Goal: Information Seeking & Learning: Learn about a topic

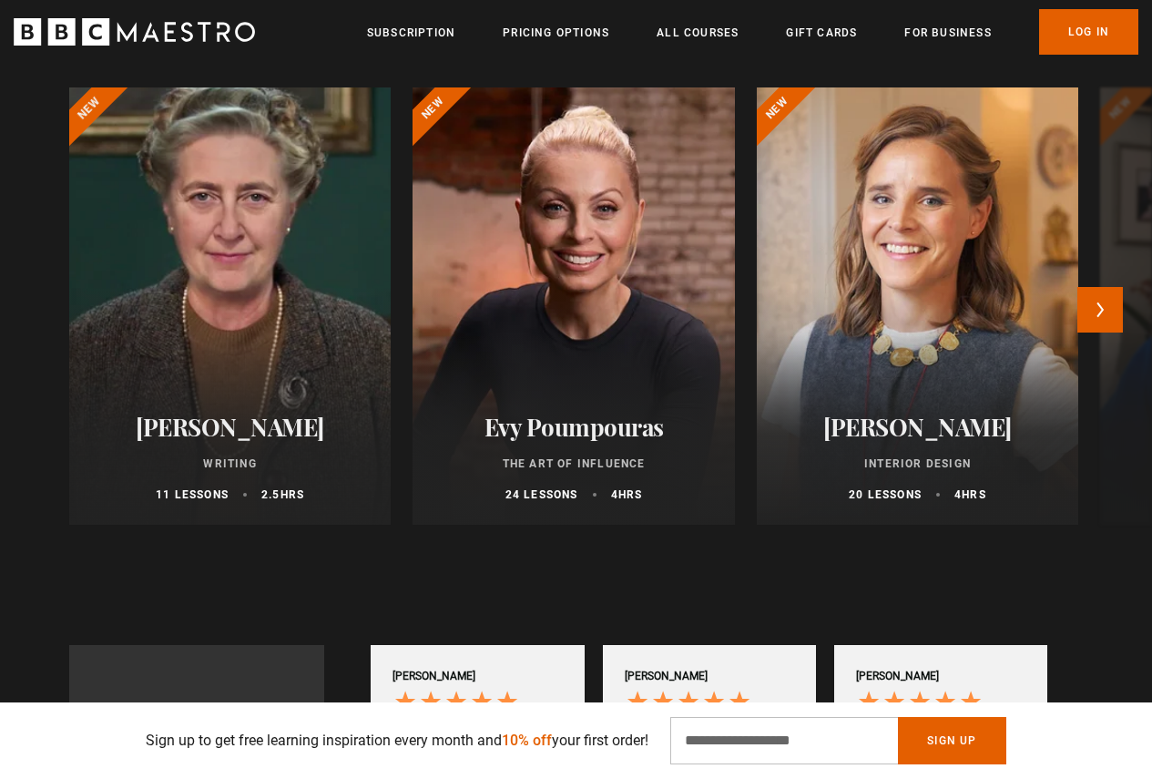
scroll to position [0, 231]
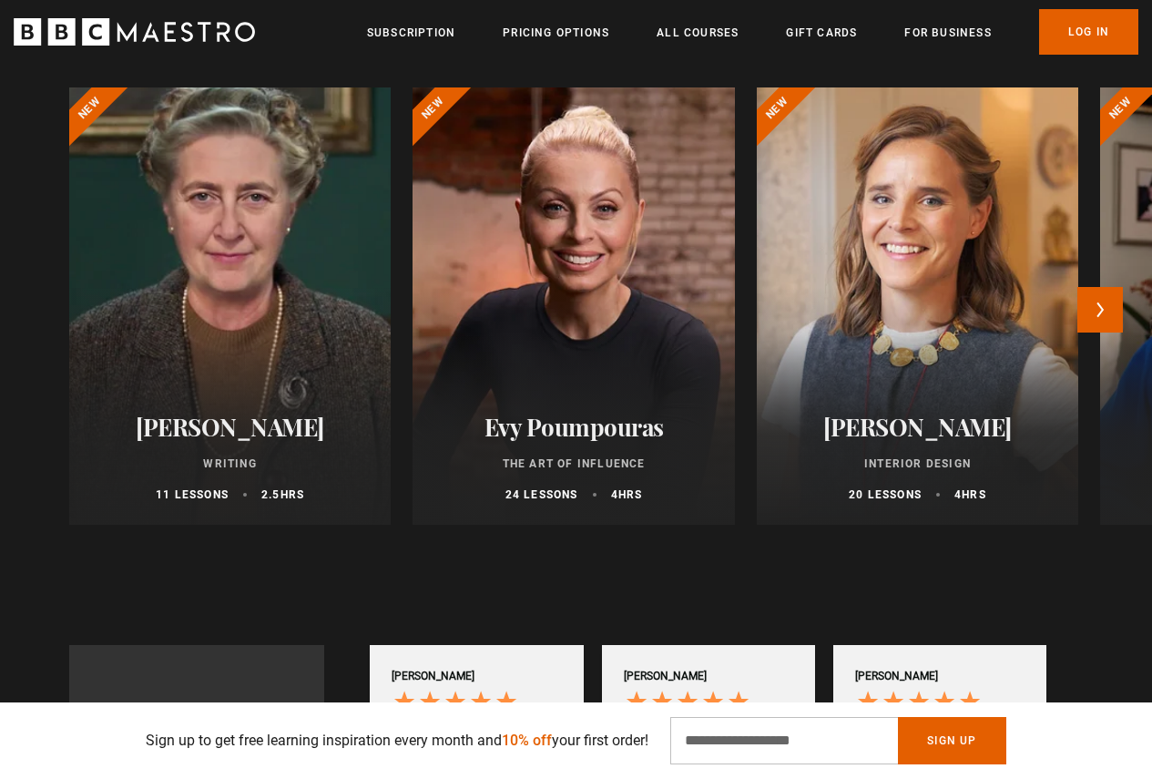
click at [234, 210] on div at bounding box center [230, 306] width 354 height 481
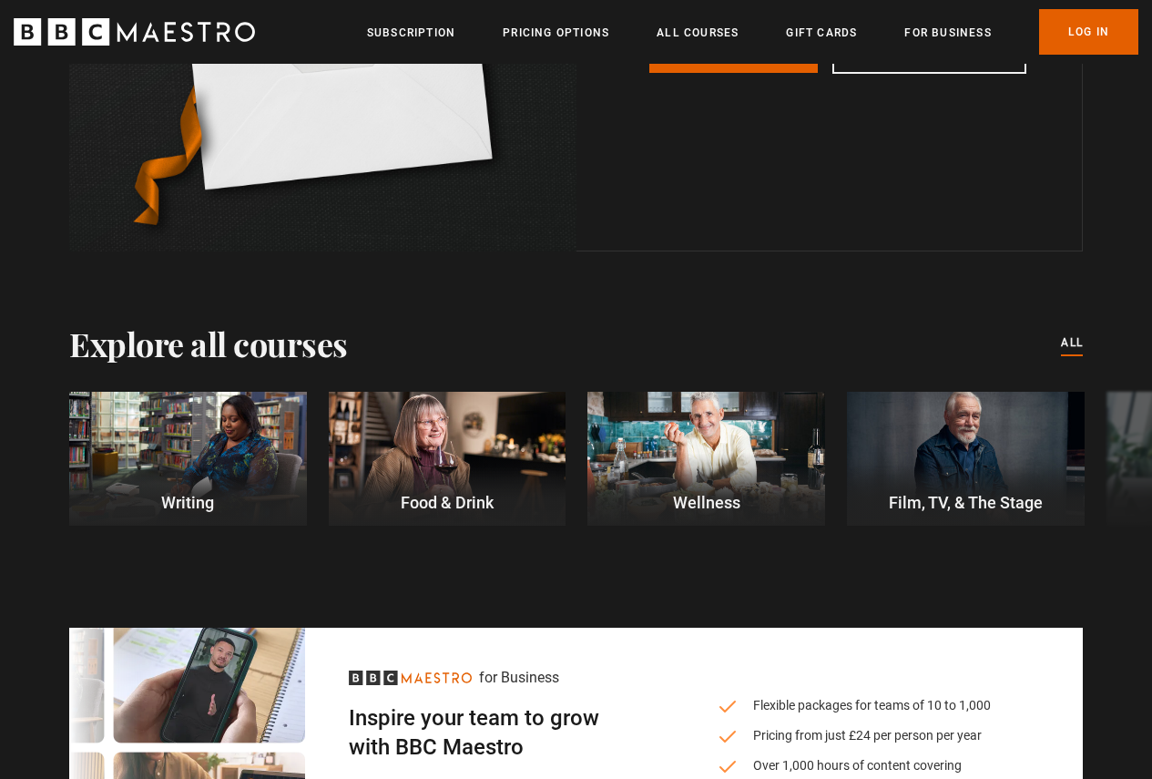
scroll to position [6920, 0]
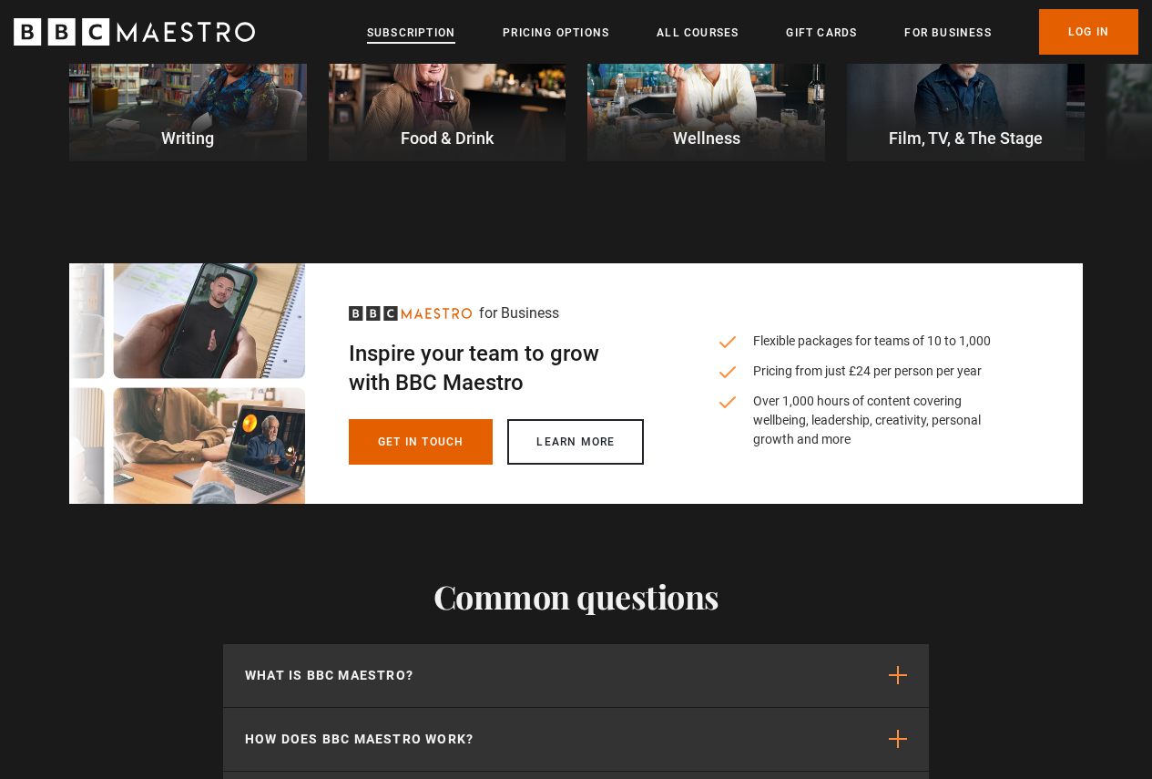
click at [403, 37] on link "Subscription" at bounding box center [411, 33] width 88 height 18
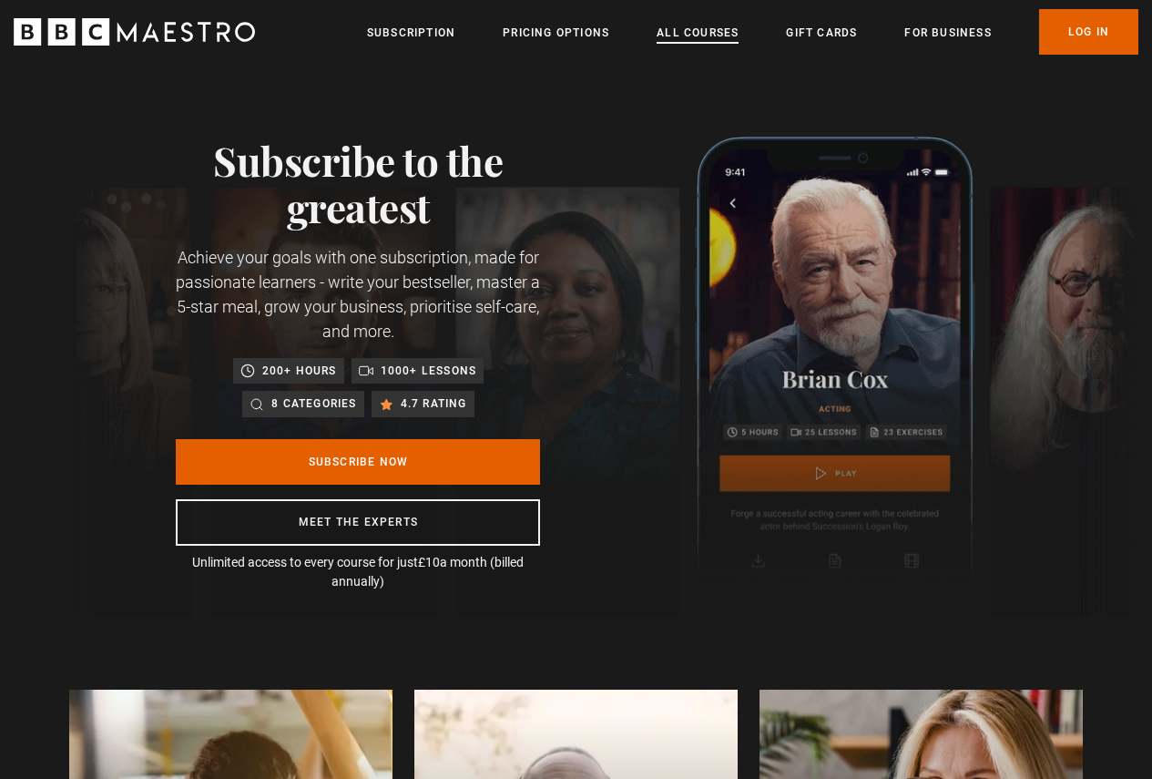
click at [701, 33] on link "All Courses" at bounding box center [698, 33] width 82 height 18
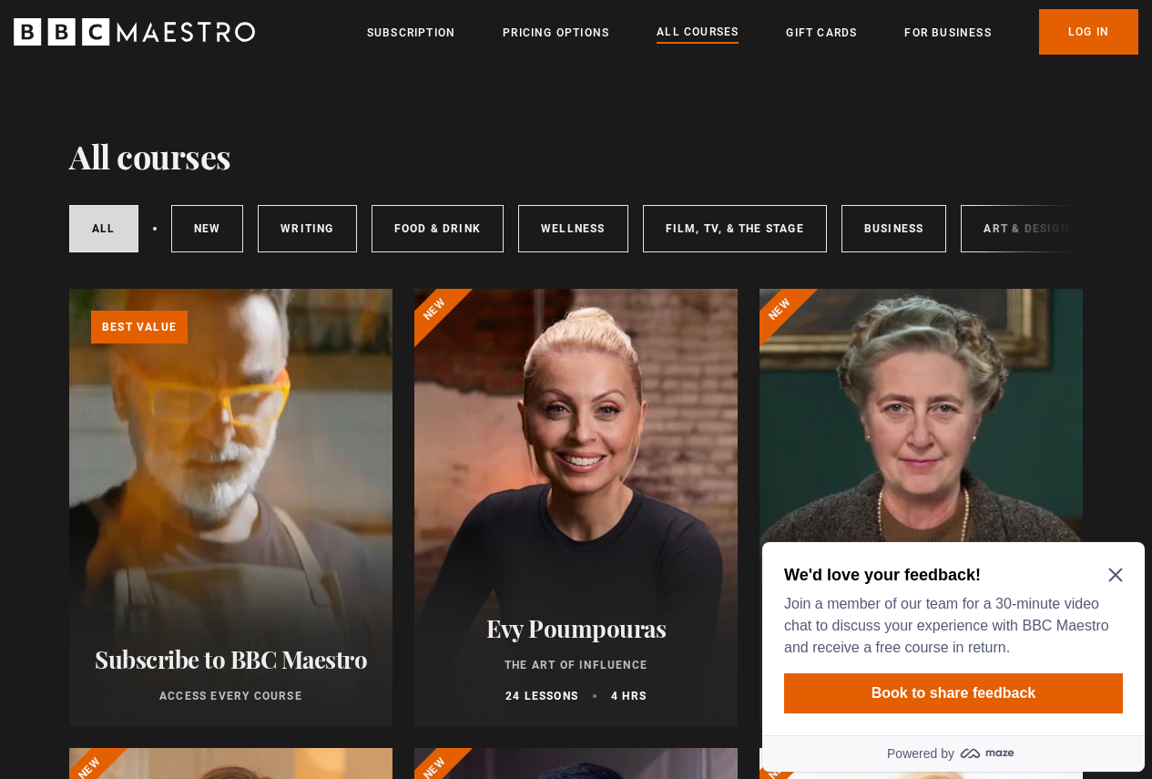
click at [1113, 575] on icon "Close Maze Prompt" at bounding box center [1115, 574] width 15 height 15
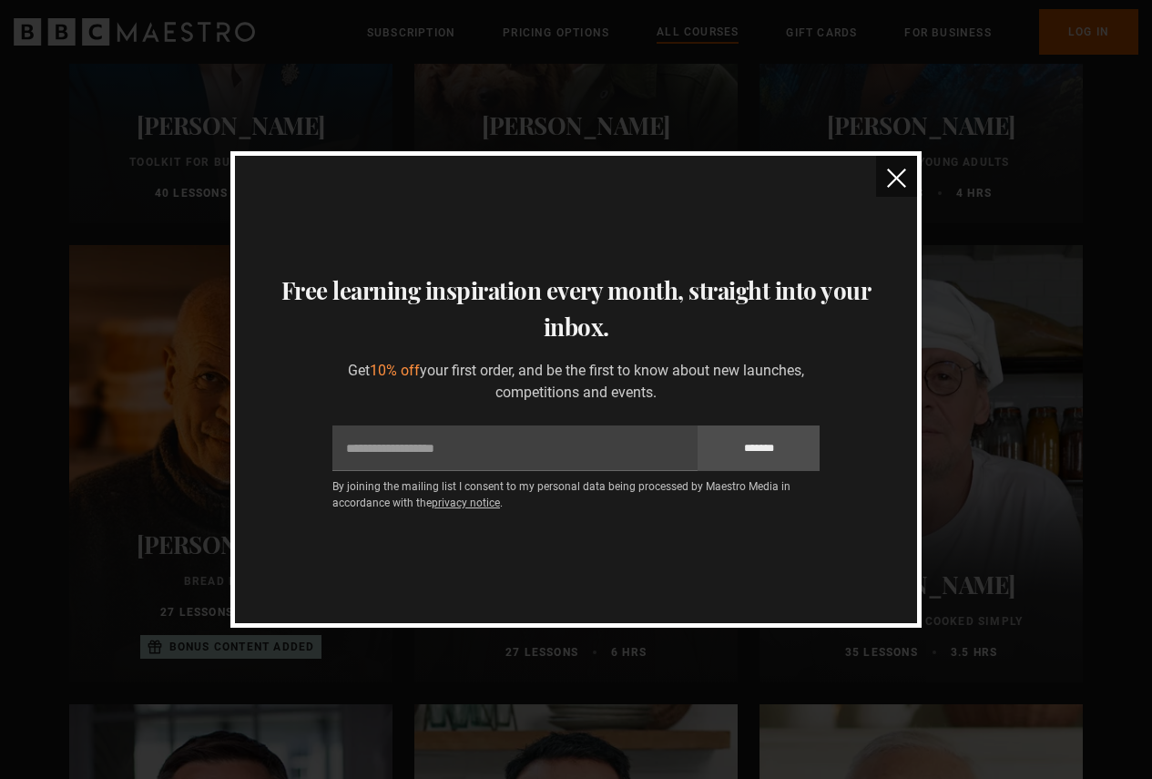
scroll to position [5646, 0]
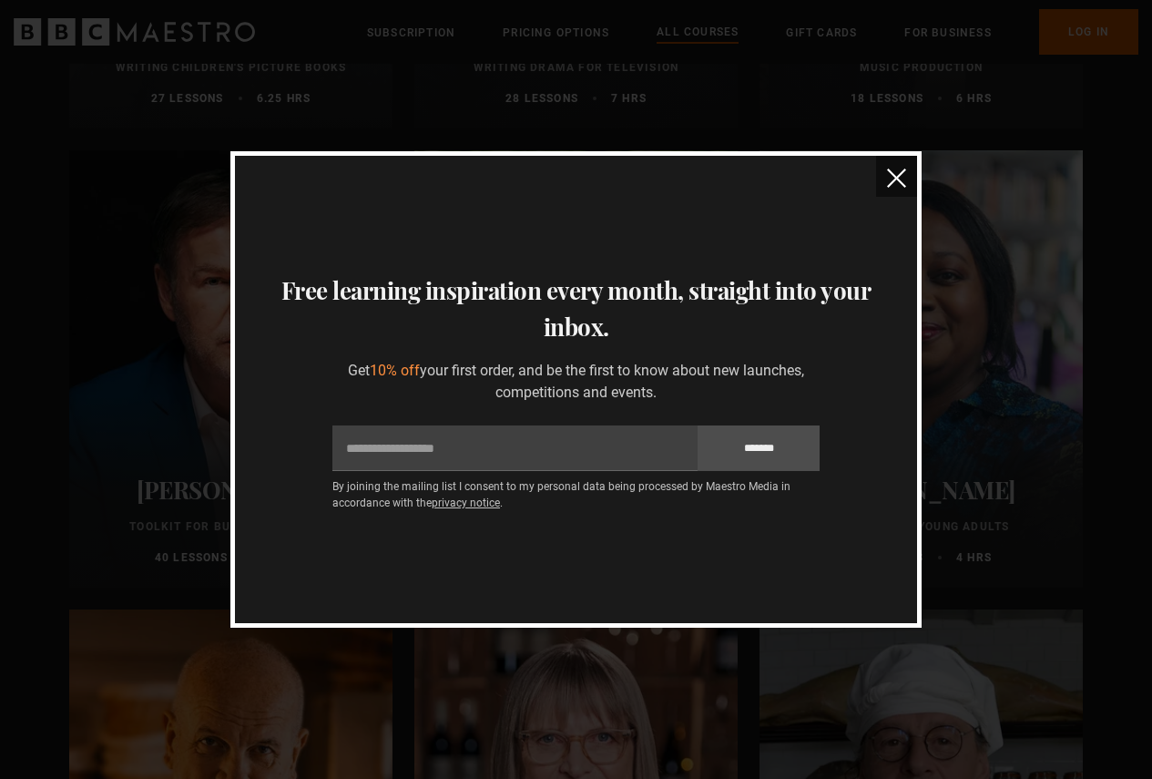
click at [905, 181] on img "close" at bounding box center [896, 177] width 19 height 19
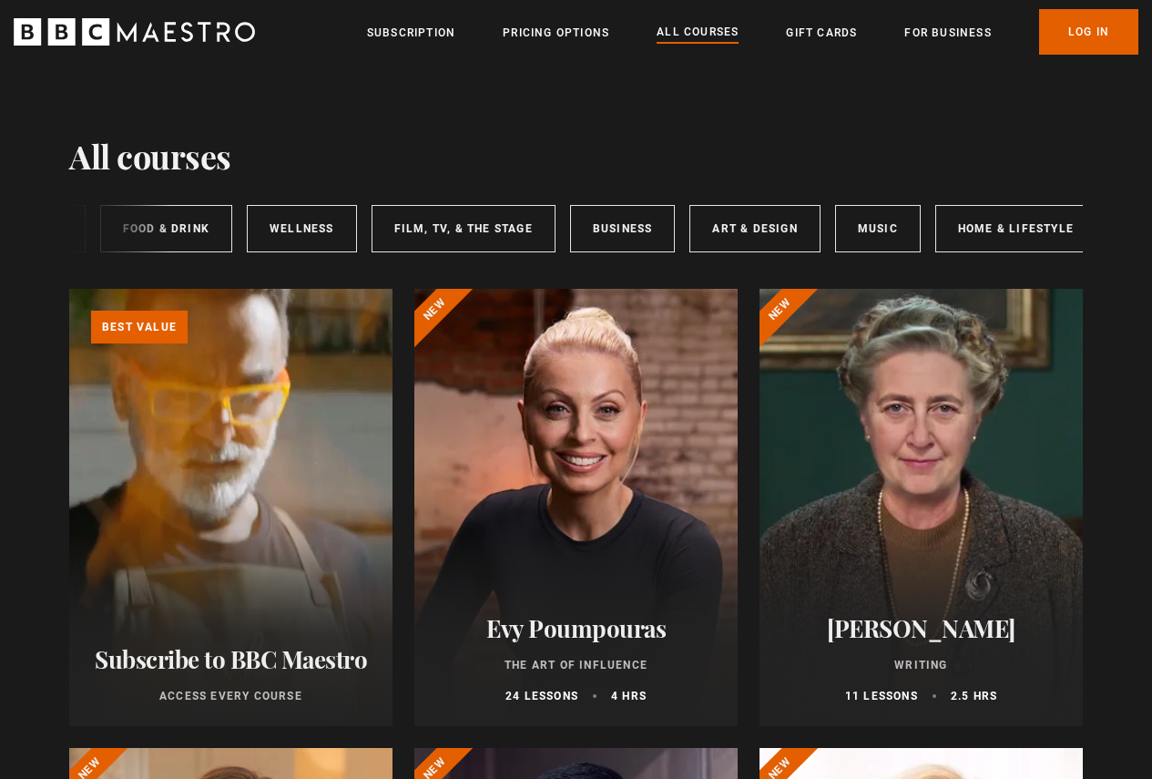
scroll to position [0, 293]
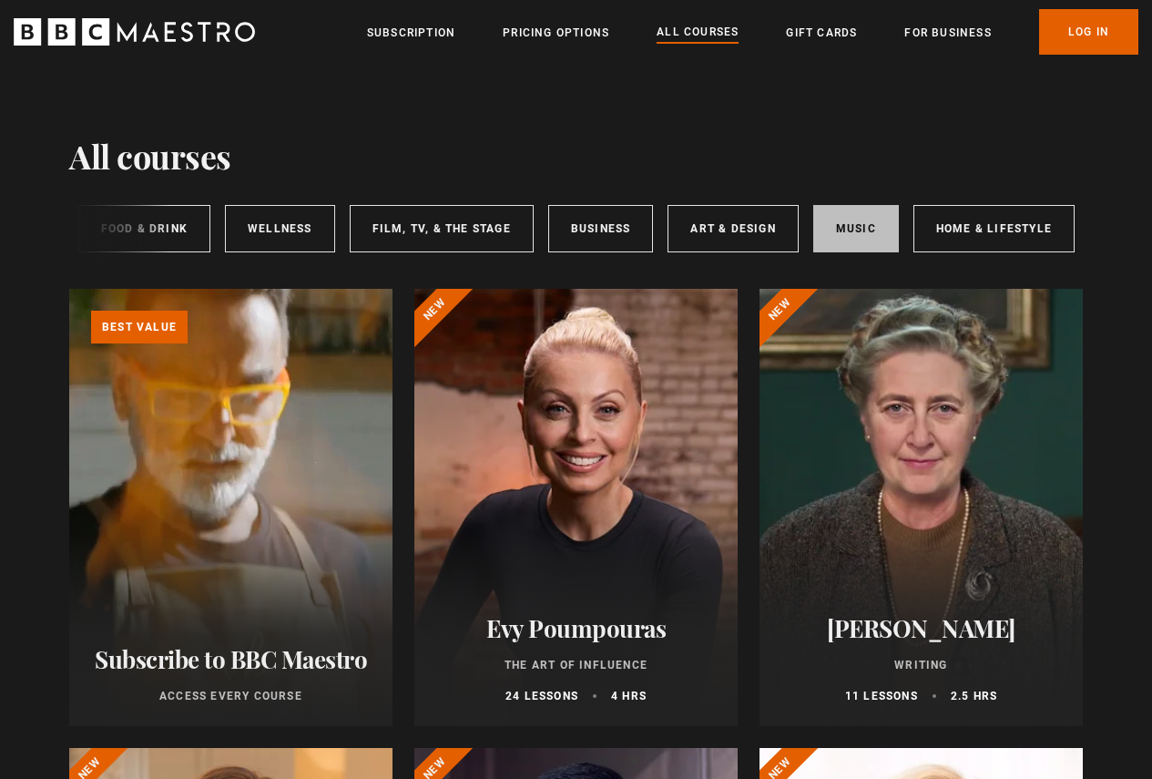
click at [862, 225] on link "Music" at bounding box center [856, 228] width 86 height 47
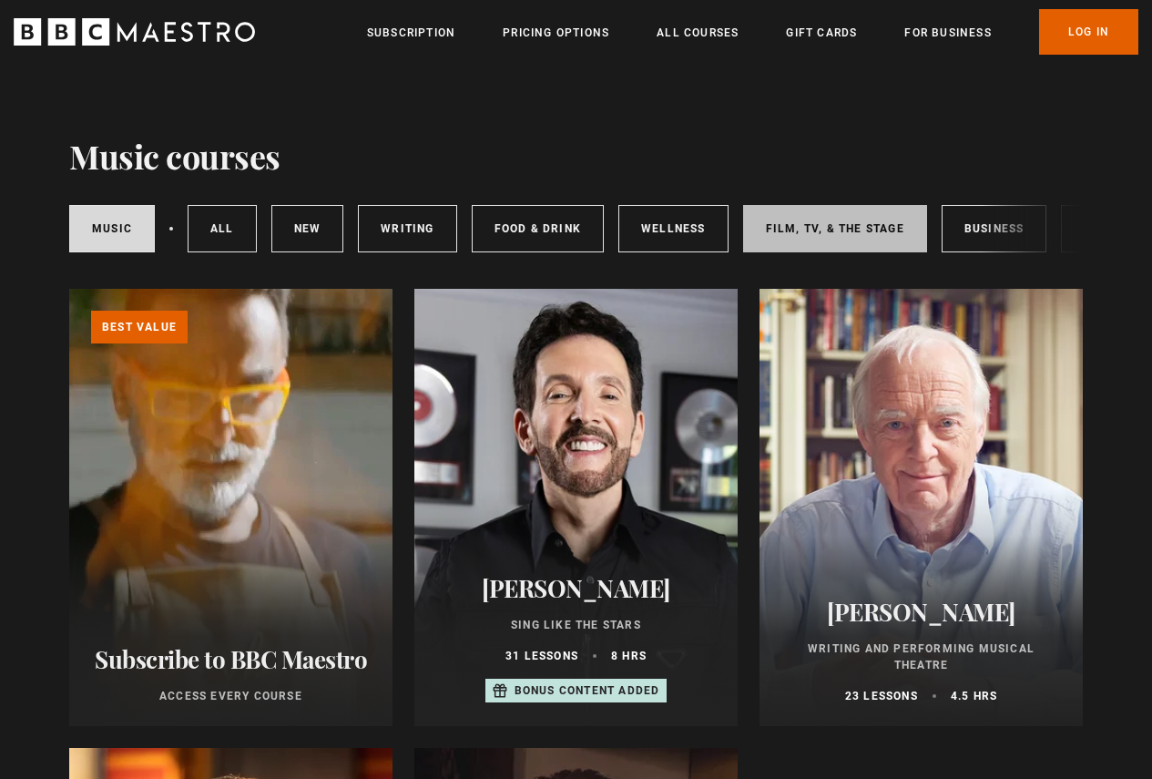
click at [838, 225] on link "Film, TV, & The Stage" at bounding box center [835, 228] width 184 height 47
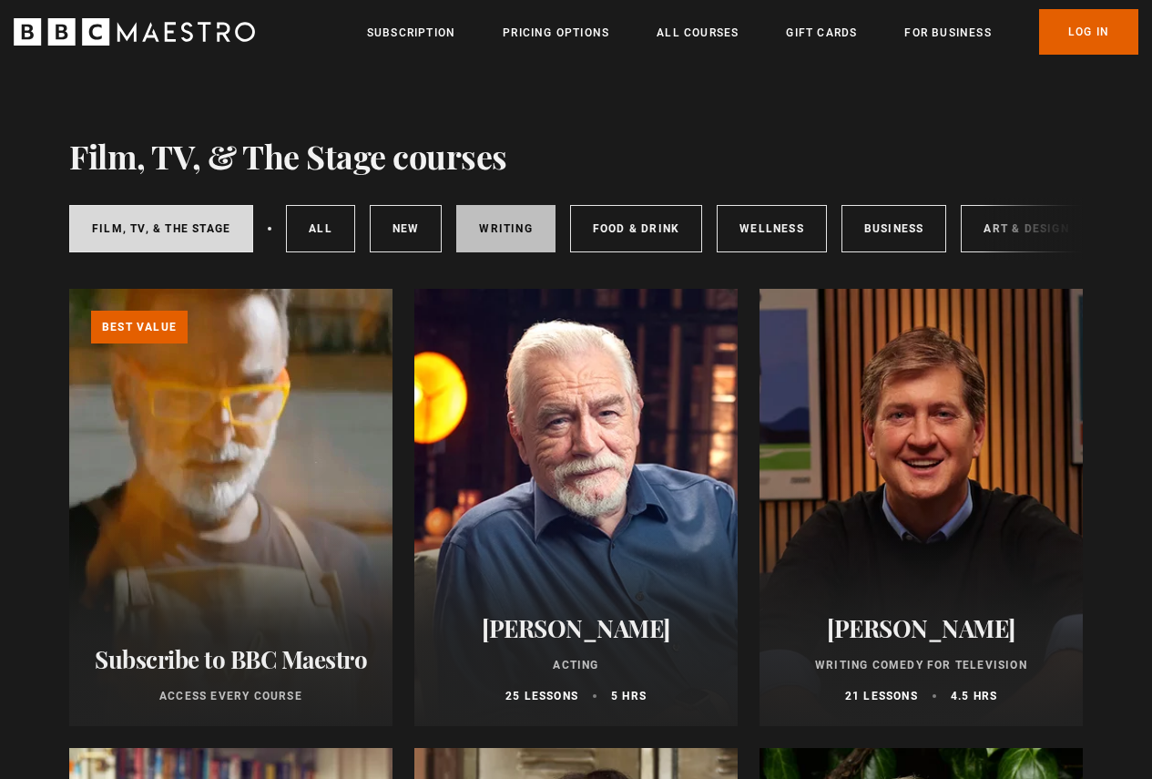
click at [494, 227] on link "Writing" at bounding box center [505, 228] width 98 height 47
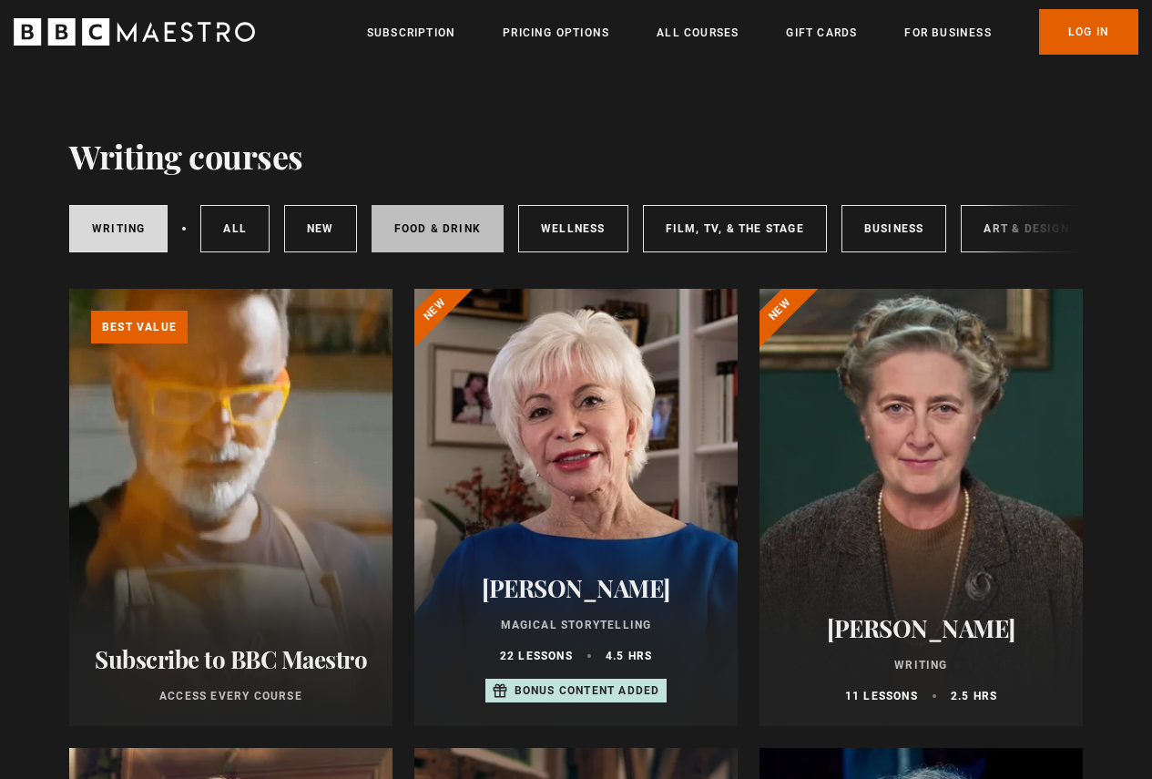
click at [463, 228] on link "Food & Drink" at bounding box center [438, 228] width 132 height 47
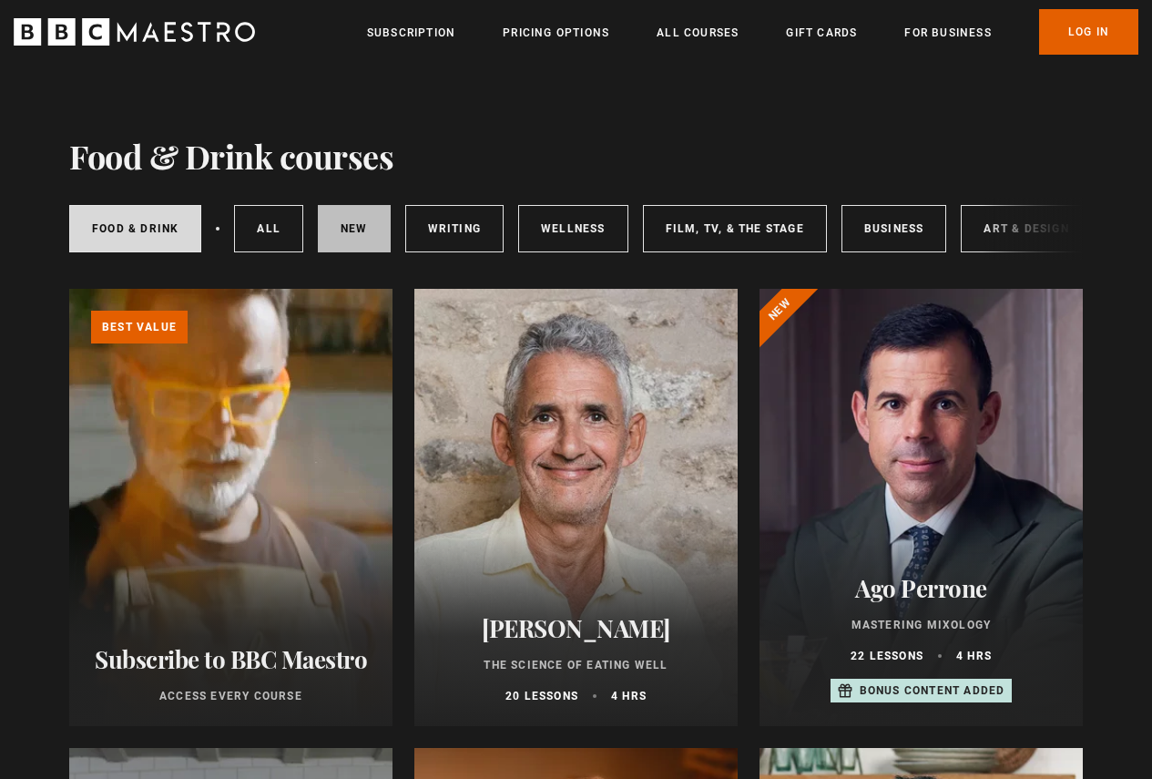
click at [366, 229] on link "New courses" at bounding box center [354, 228] width 73 height 47
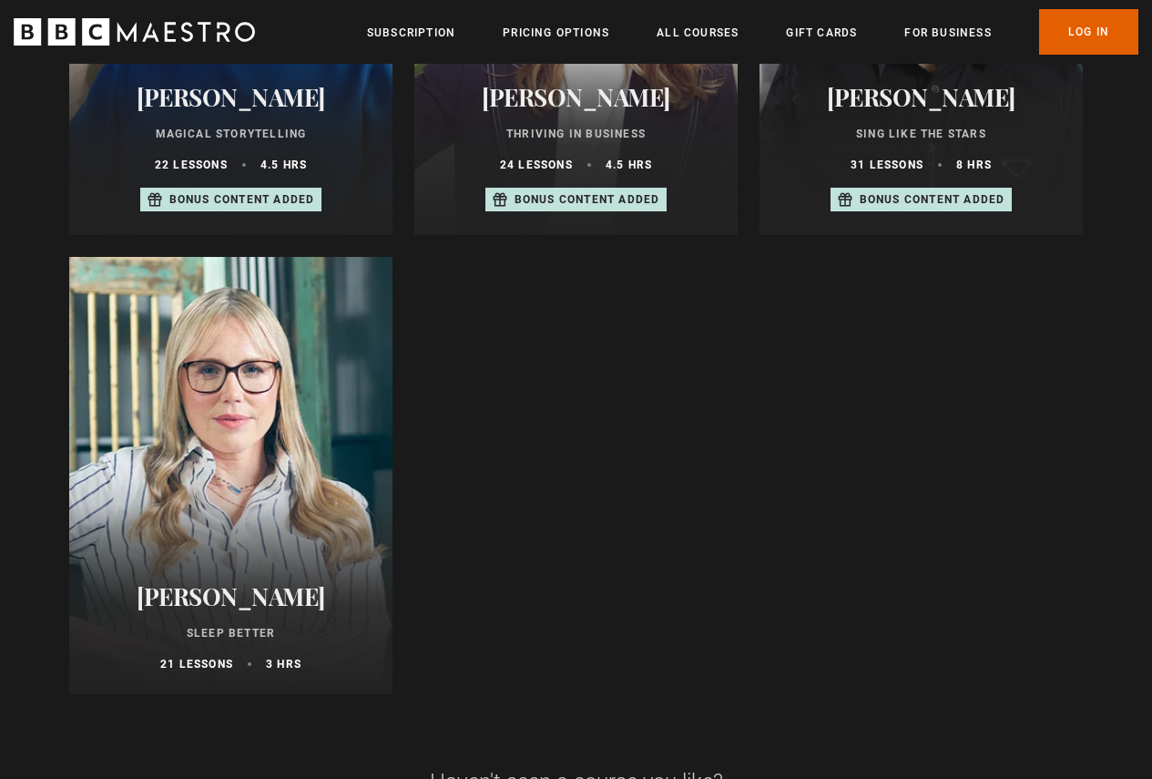
scroll to position [1275, 0]
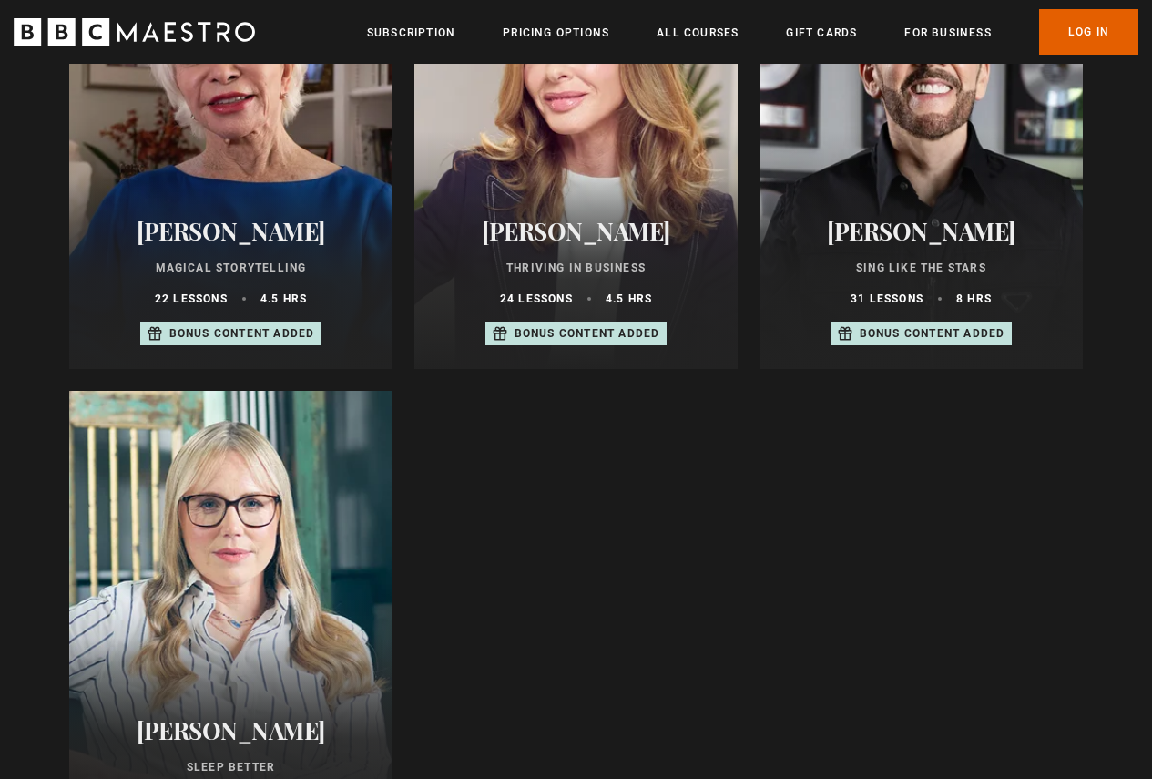
click at [952, 165] on div at bounding box center [920, 150] width 323 height 437
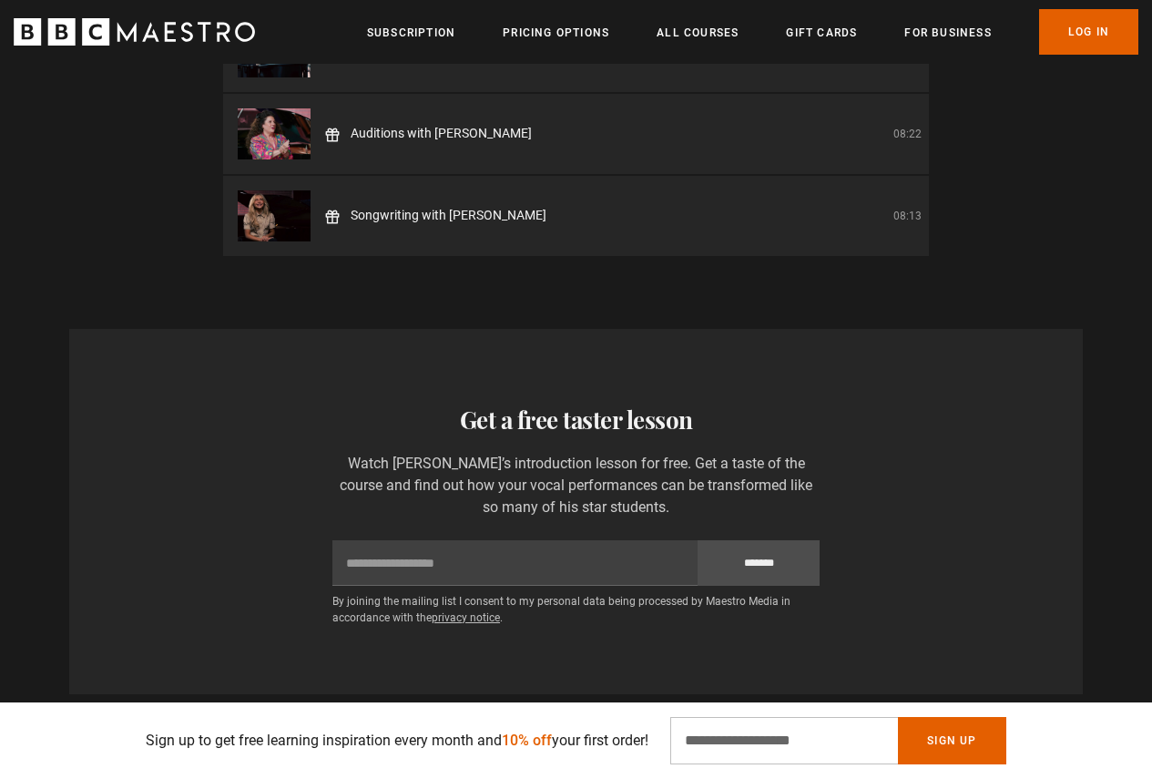
scroll to position [3278, 0]
